Goal: Transaction & Acquisition: Purchase product/service

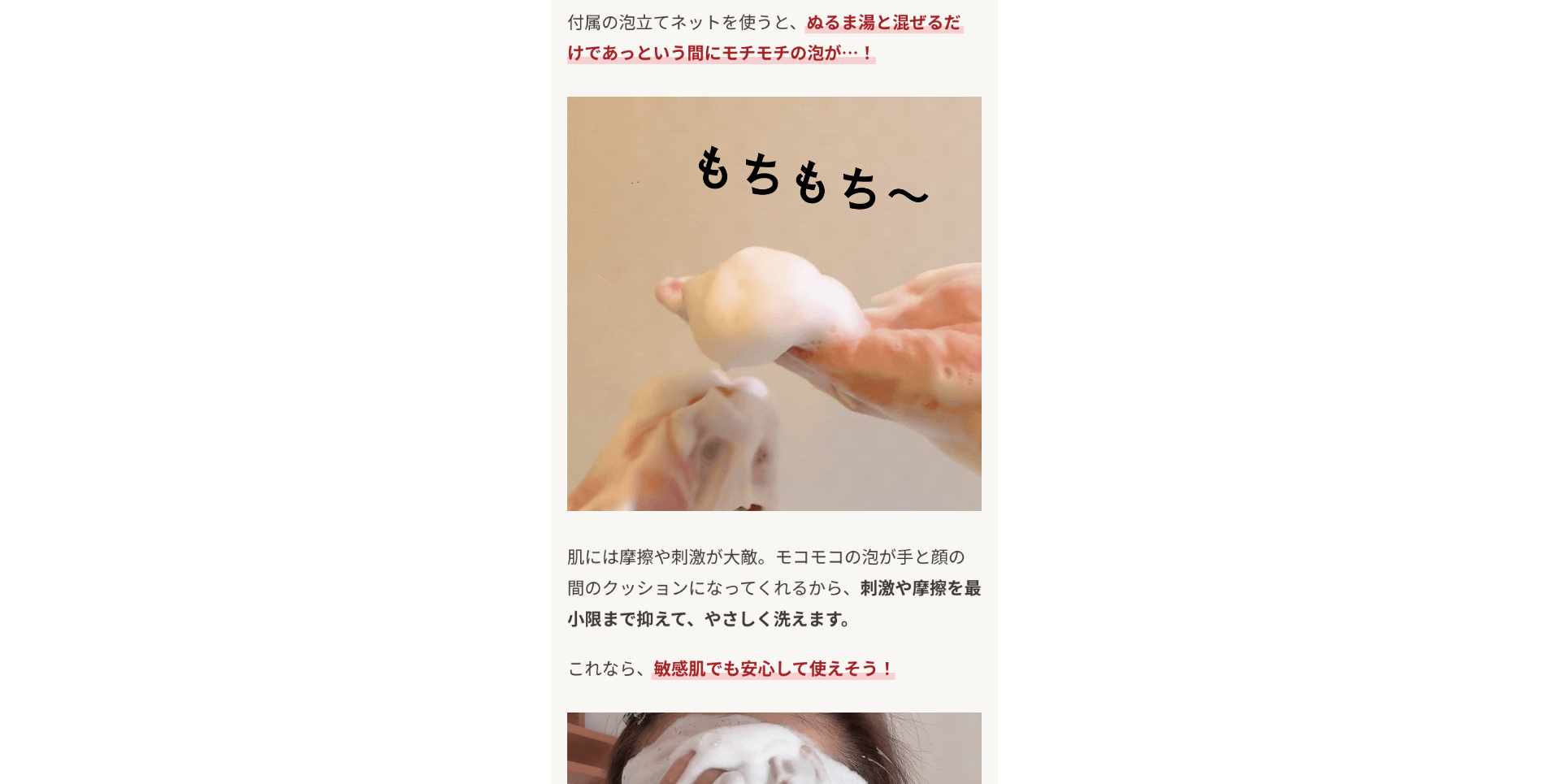
scroll to position [8854, 0]
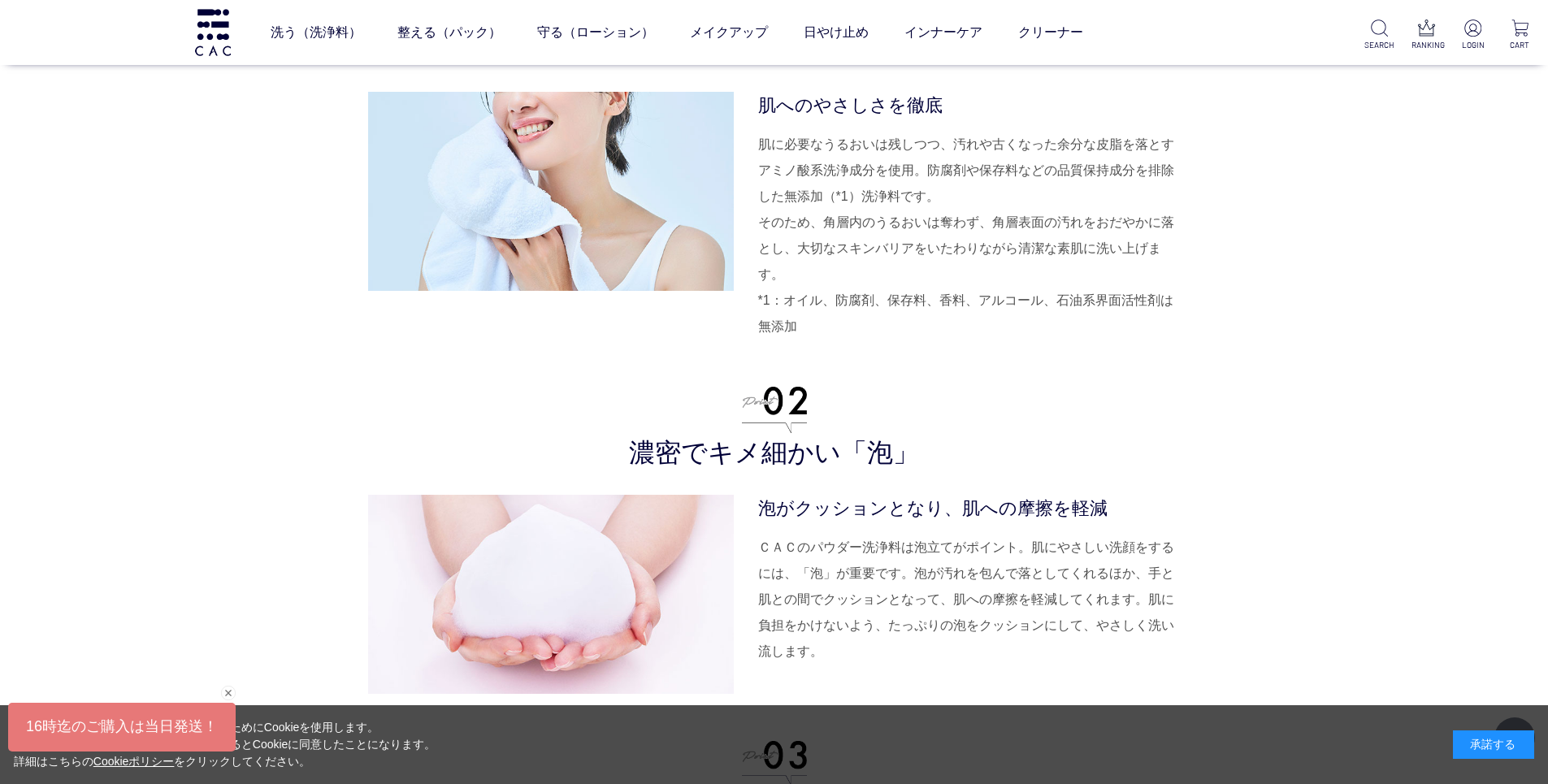
scroll to position [3818, 0]
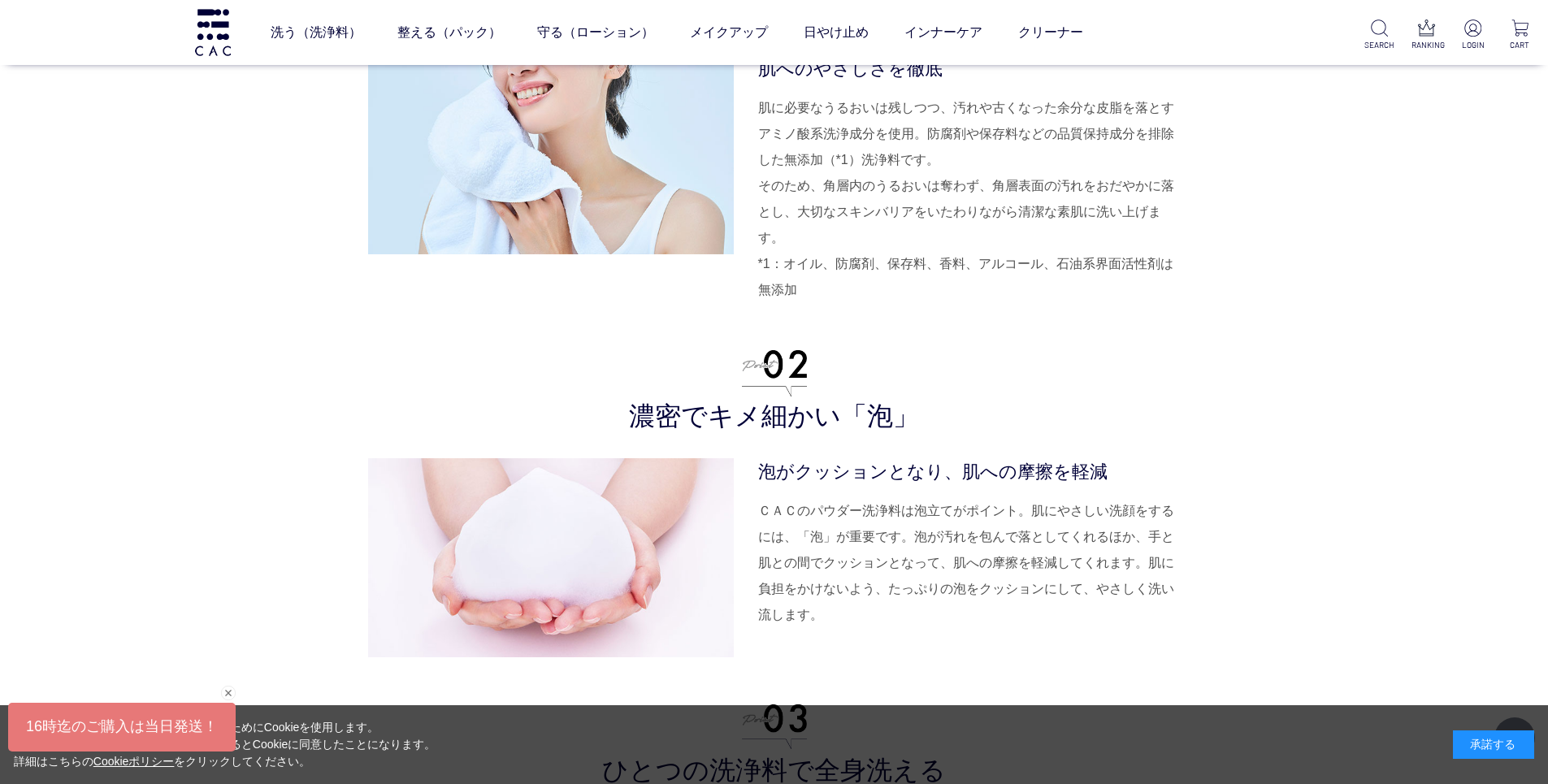
drag, startPoint x: 1552, startPoint y: 25, endPoint x: 1558, endPoint y: 14, distance: 12.5
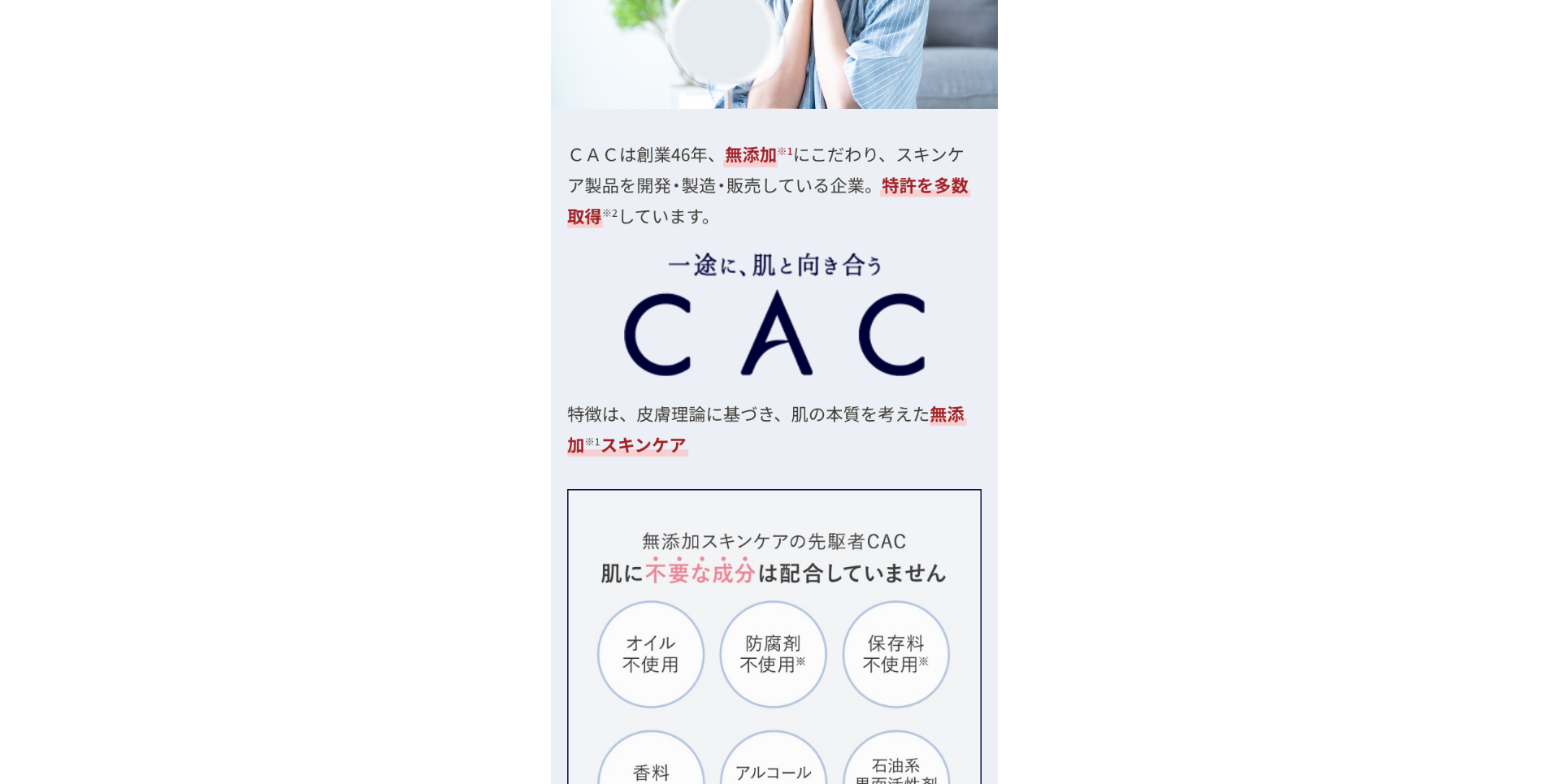
scroll to position [3899, 0]
